Goal: Information Seeking & Learning: Learn about a topic

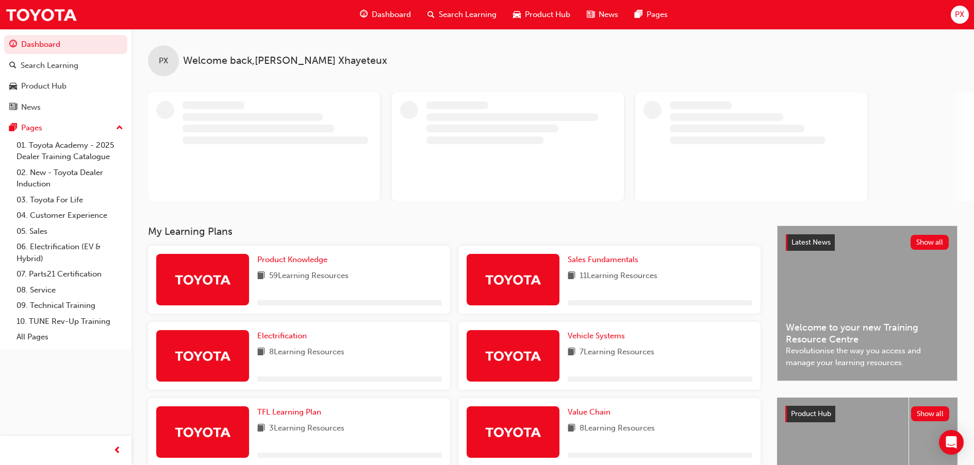
click at [393, 16] on span "Dashboard" at bounding box center [391, 15] width 39 height 12
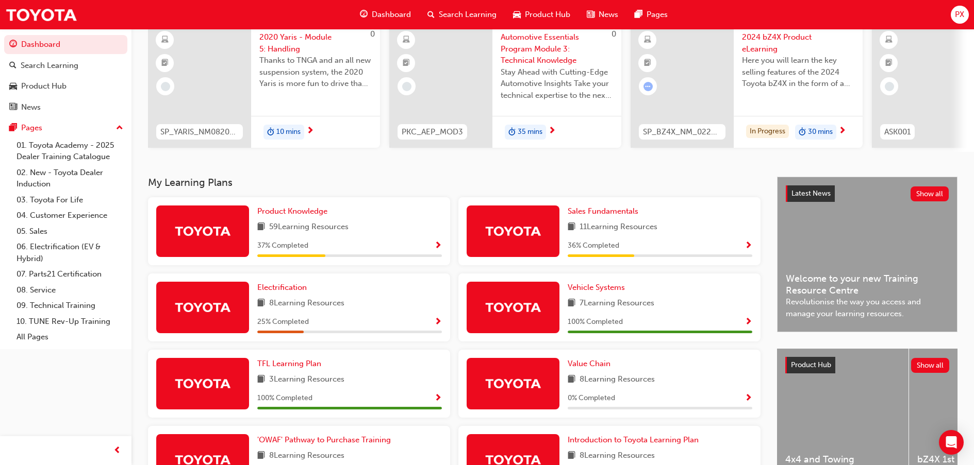
scroll to position [14, 0]
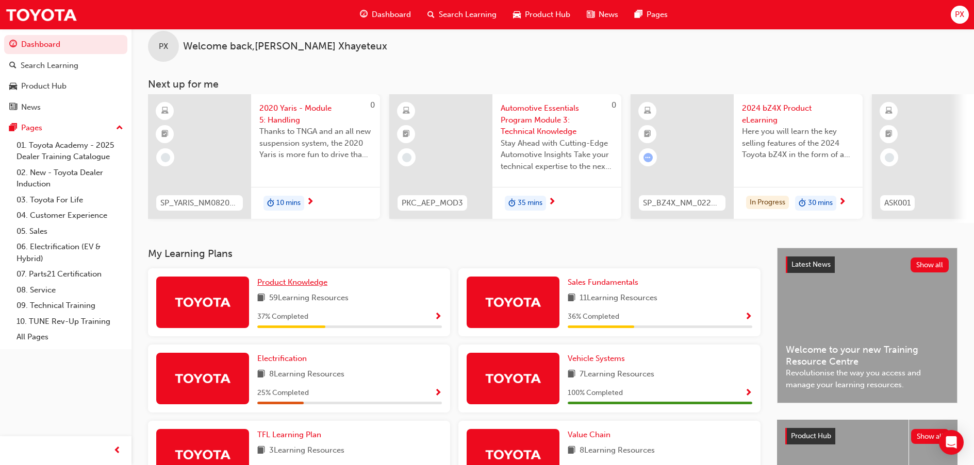
click at [290, 284] on span "Product Knowledge" at bounding box center [292, 282] width 70 height 9
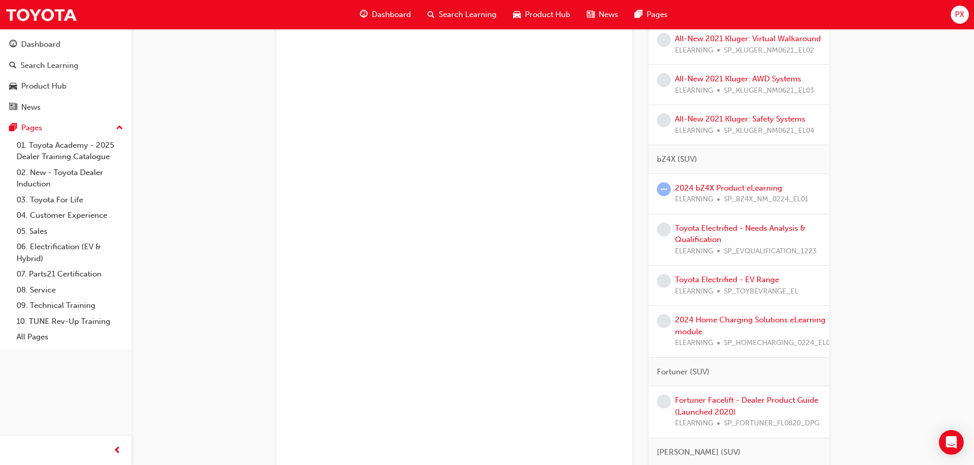
scroll to position [515, 0]
click at [767, 192] on link "2024 bZ4X Product eLearning" at bounding box center [728, 187] width 107 height 9
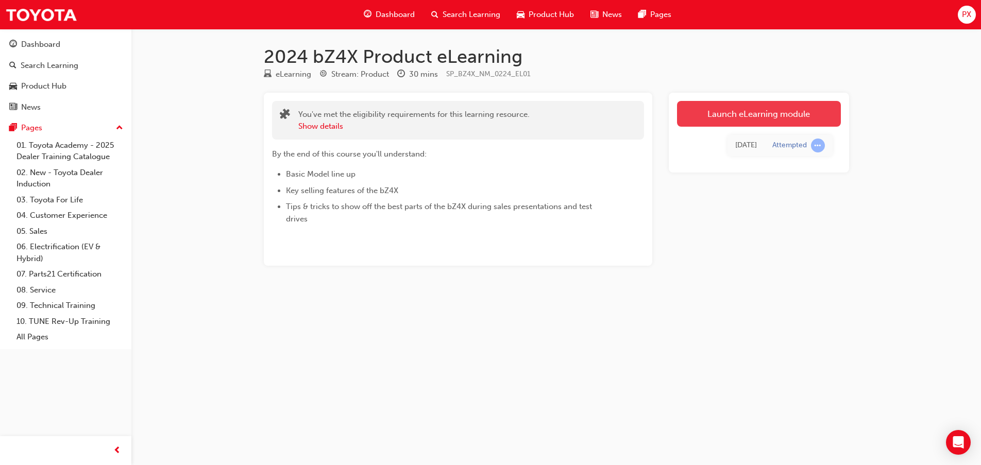
click at [737, 115] on link "Launch eLearning module" at bounding box center [759, 114] width 164 height 26
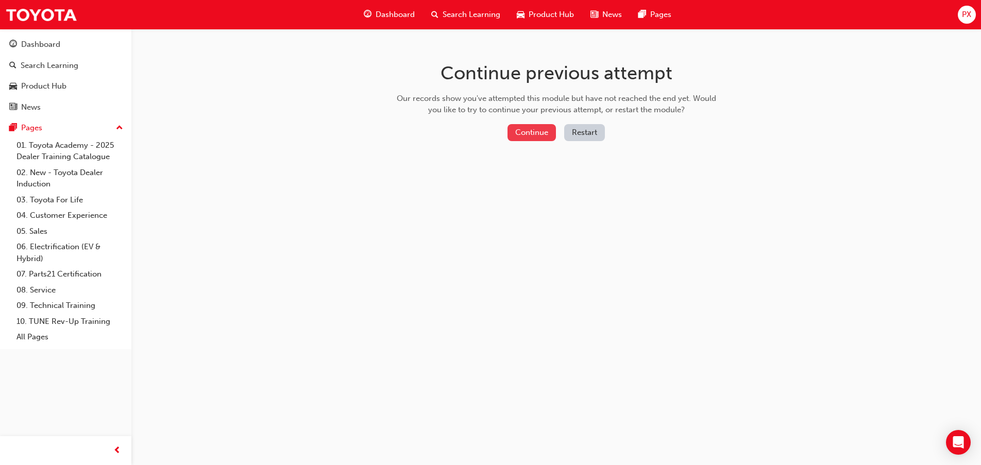
click at [548, 126] on button "Continue" at bounding box center [532, 132] width 48 height 17
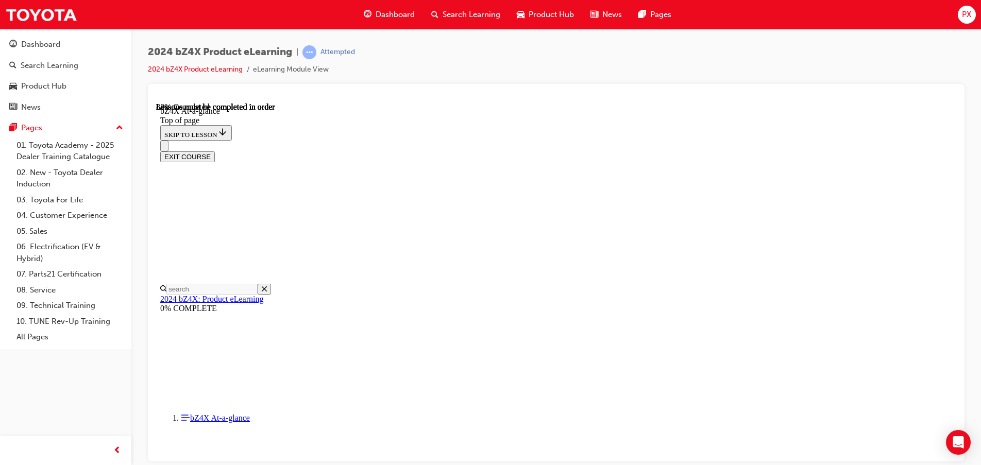
scroll to position [1530, 0]
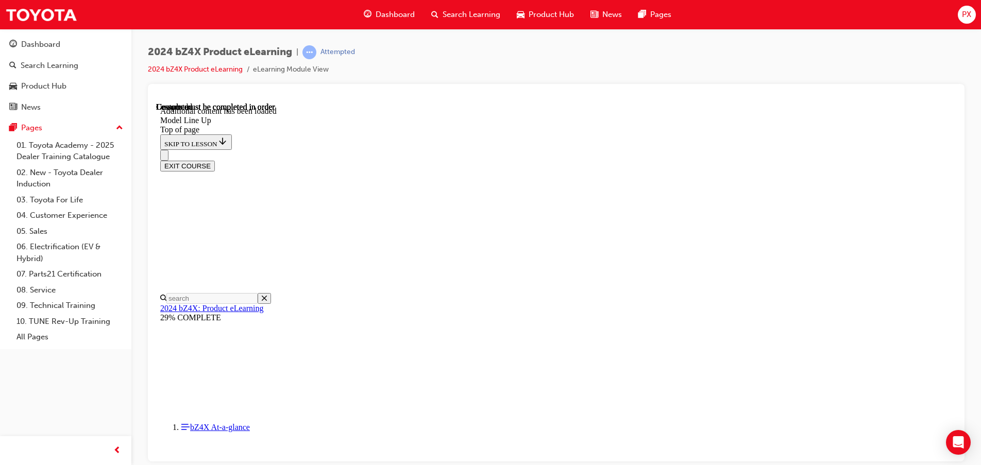
scroll to position [2037, 0]
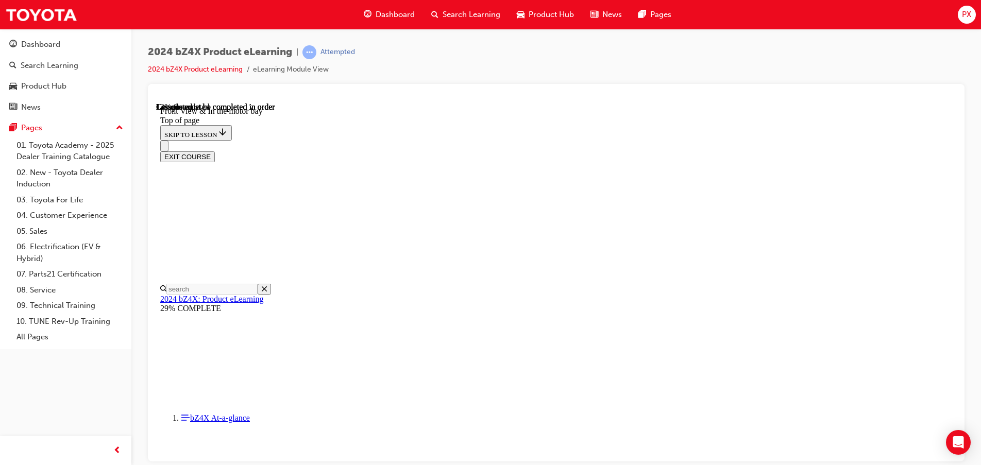
scroll to position [290, 0]
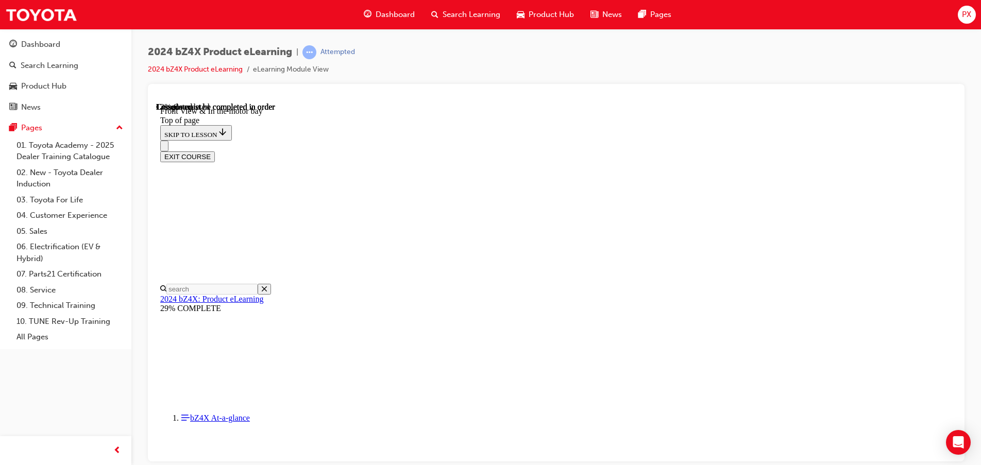
drag, startPoint x: 567, startPoint y: 340, endPoint x: 523, endPoint y: 353, distance: 46.8
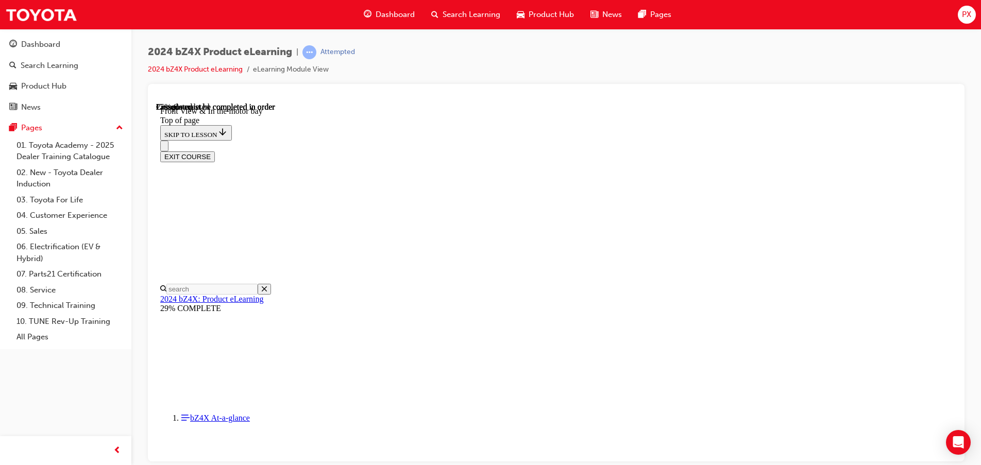
scroll to position [775, 0]
drag, startPoint x: 688, startPoint y: 206, endPoint x: 631, endPoint y: 243, distance: 67.8
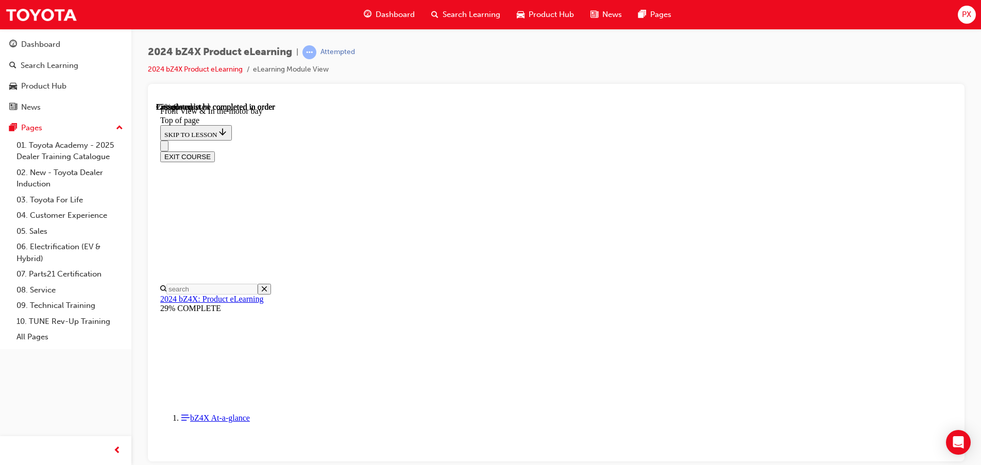
drag, startPoint x: 613, startPoint y: 179, endPoint x: 623, endPoint y: 180, distance: 9.4
